Goal: Transaction & Acquisition: Book appointment/travel/reservation

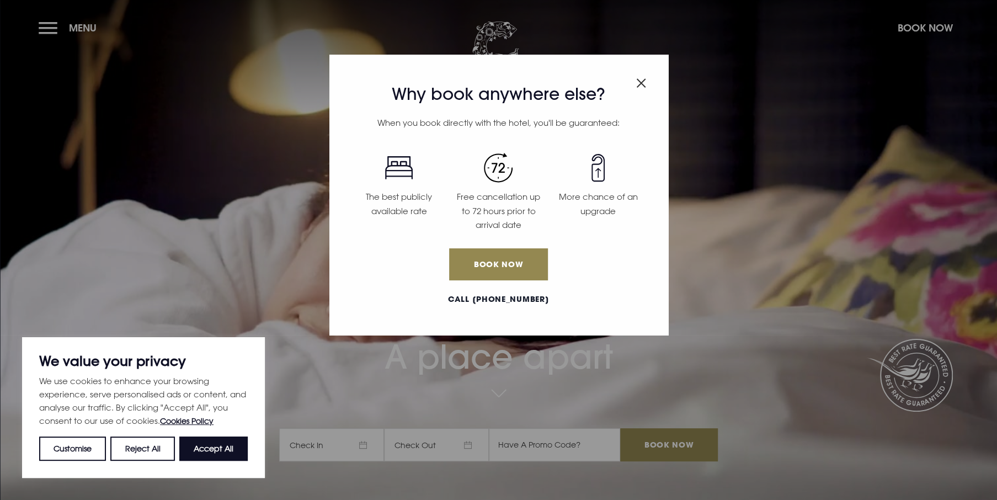
click at [409, 190] on p "The best publicly available rate" at bounding box center [399, 204] width 87 height 28
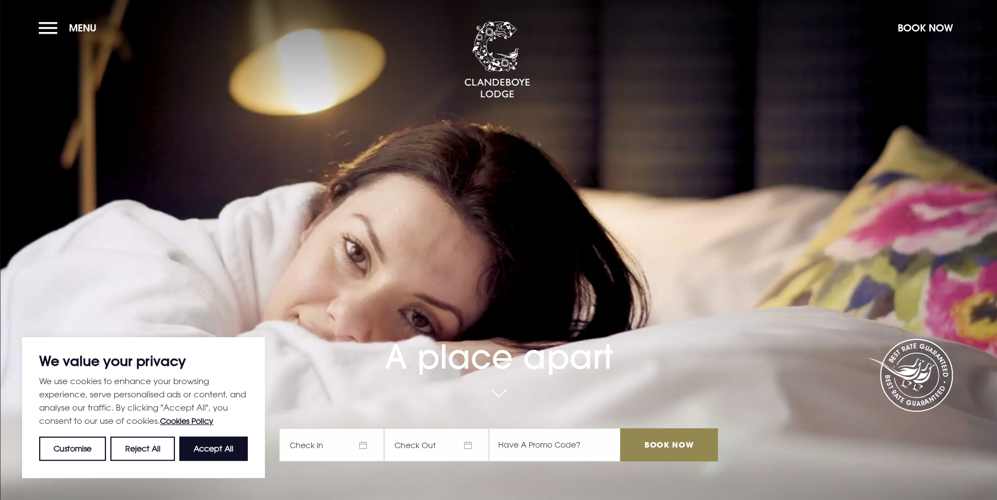
click at [655, 244] on div "A place apart Check In Check Out Mon Tue Wed Thur Fri Sat Sun Mon Tue Wed Thur …" at bounding box center [497, 342] width 451 height 259
click at [210, 386] on button "Accept All" at bounding box center [213, 448] width 68 height 24
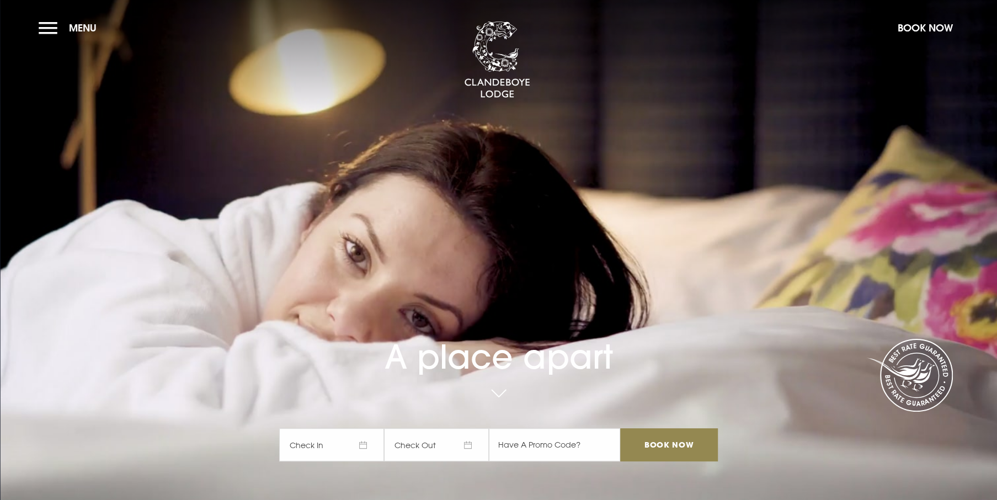
checkbox input "true"
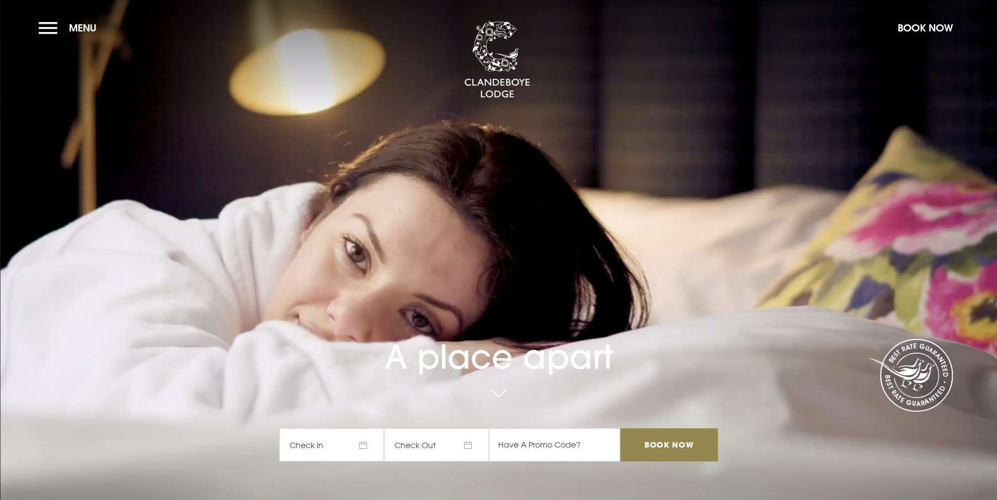
drag, startPoint x: 249, startPoint y: 110, endPoint x: 224, endPoint y: 71, distance: 45.6
click at [249, 109] on section "A place apart Check In Check Out Mon Tue Wed Thur Fri Sat Sun Mon Tue Wed Thur …" at bounding box center [498, 250] width 997 height 500
click at [86, 27] on span "Menu" at bounding box center [83, 28] width 28 height 13
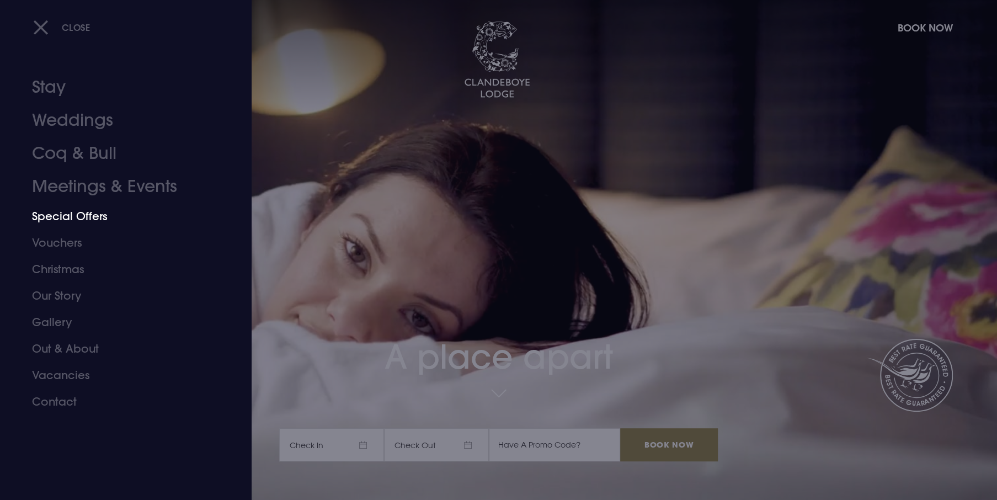
click at [85, 213] on link "Special Offers" at bounding box center [119, 216] width 174 height 26
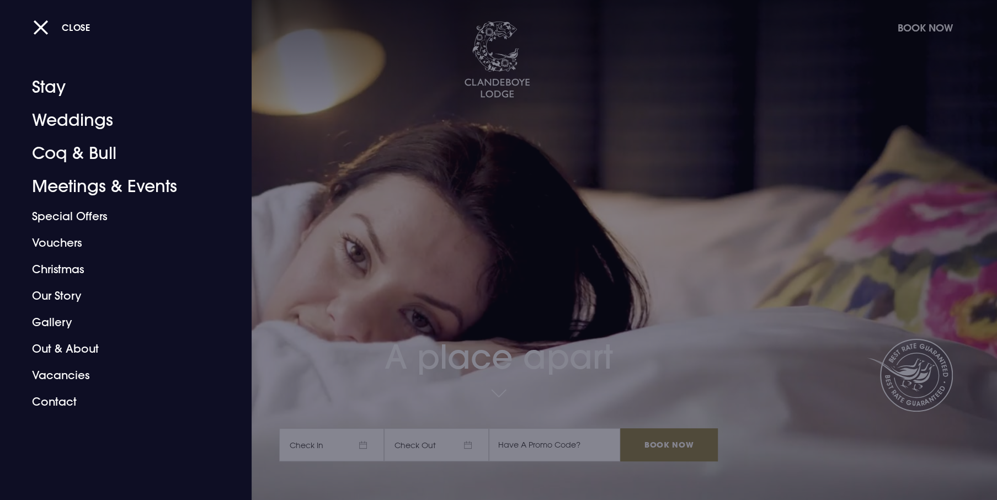
drag, startPoint x: 575, startPoint y: 229, endPoint x: 567, endPoint y: 225, distance: 8.6
click at [574, 229] on div at bounding box center [498, 250] width 997 height 500
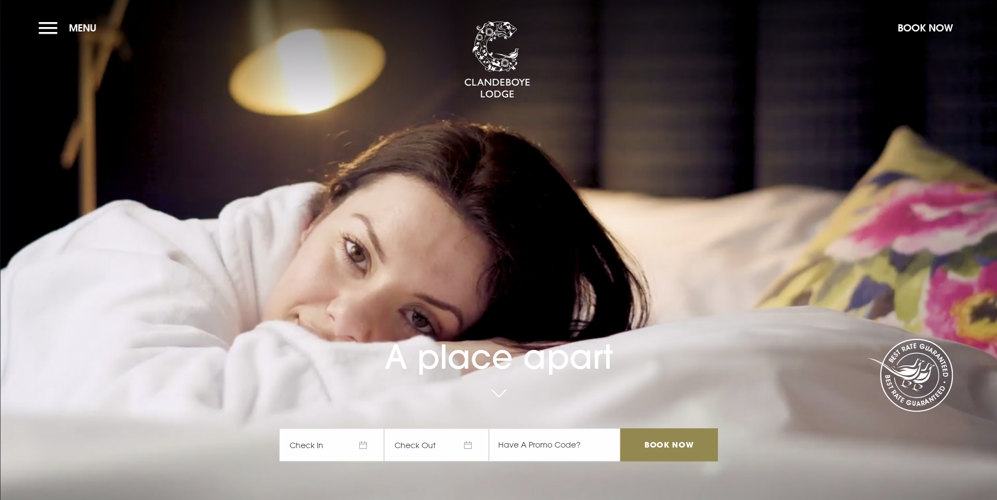
click at [397, 223] on div "A place apart Check In Check Out Mon Tue Wed Thur Fri Sat Sun Mon Tue Wed Thur …" at bounding box center [497, 342] width 451 height 259
